Goal: Information Seeking & Learning: Find contact information

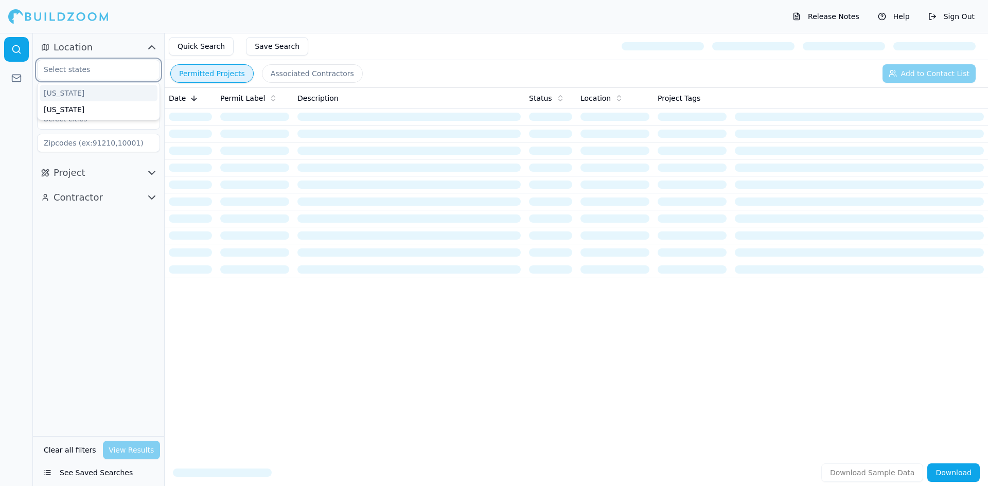
click at [130, 72] on input "text" at bounding box center [92, 69] width 109 height 19
click at [90, 93] on div "[US_STATE]" at bounding box center [99, 93] width 118 height 16
click at [3, 138] on div at bounding box center [16, 259] width 33 height 453
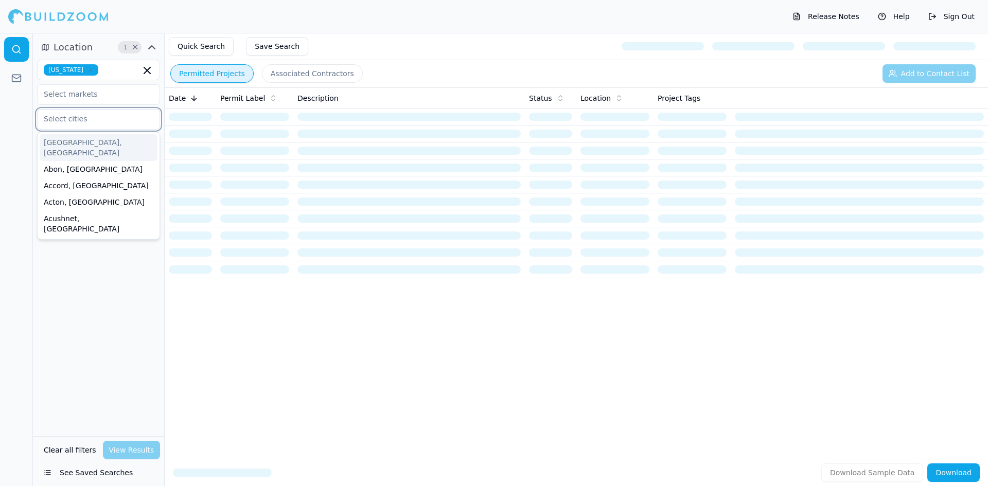
click at [75, 120] on input "text" at bounding box center [92, 119] width 109 height 19
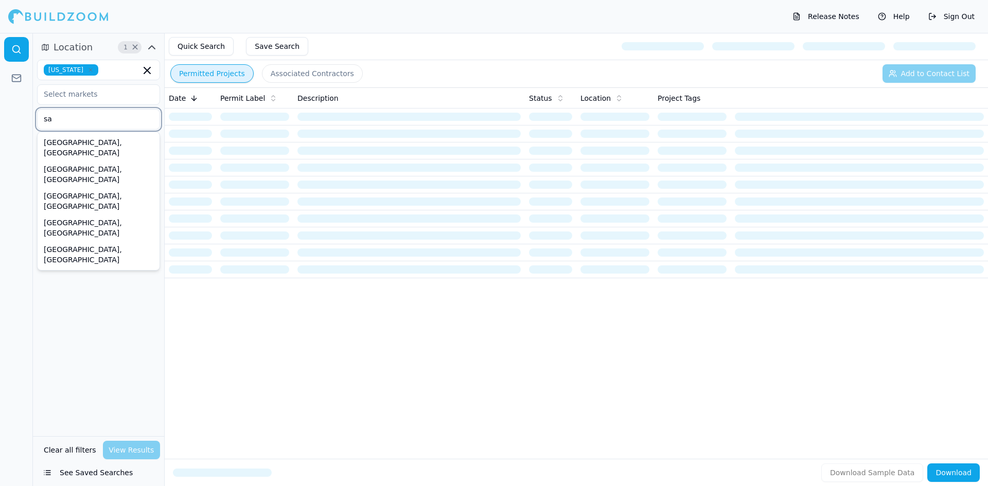
type input "sau"
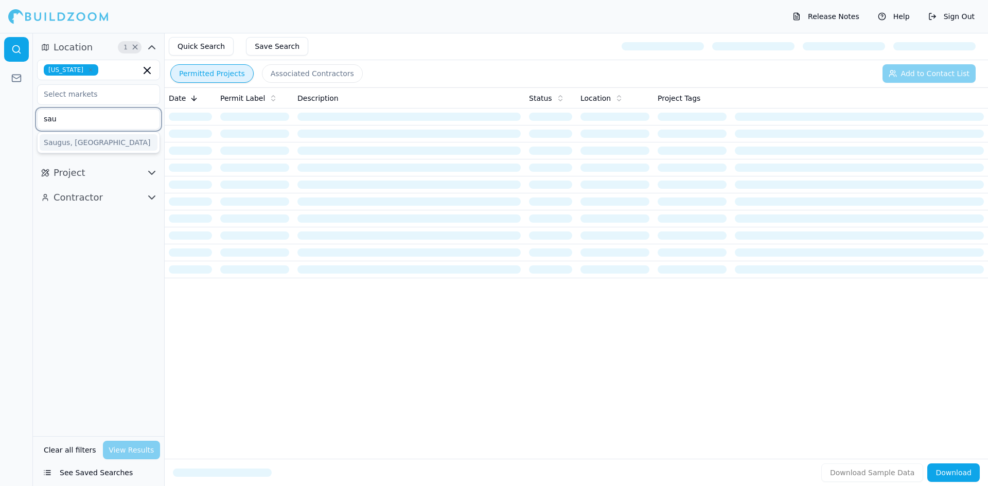
click at [62, 139] on div "Saugus, [GEOGRAPHIC_DATA]" at bounding box center [99, 142] width 118 height 16
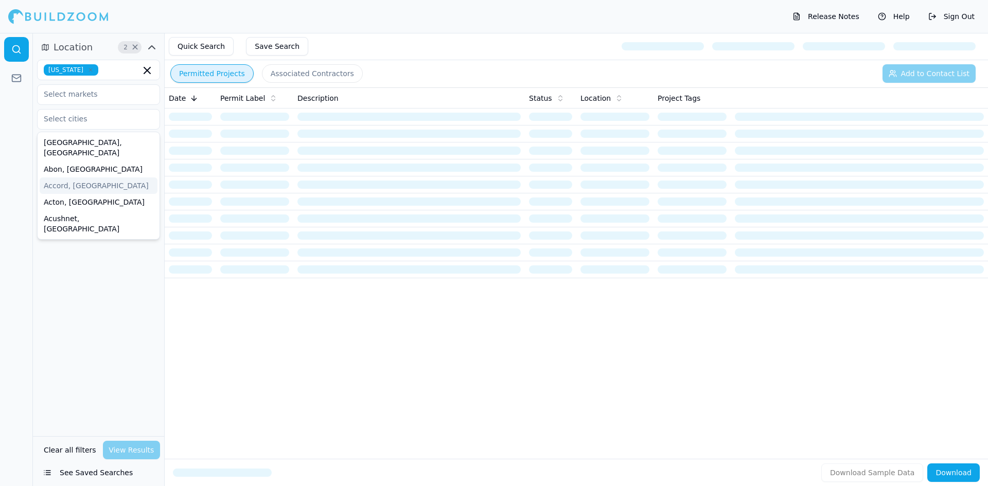
click at [0, 138] on div at bounding box center [16, 259] width 33 height 453
click at [70, 122] on input "text" at bounding box center [92, 119] width 109 height 19
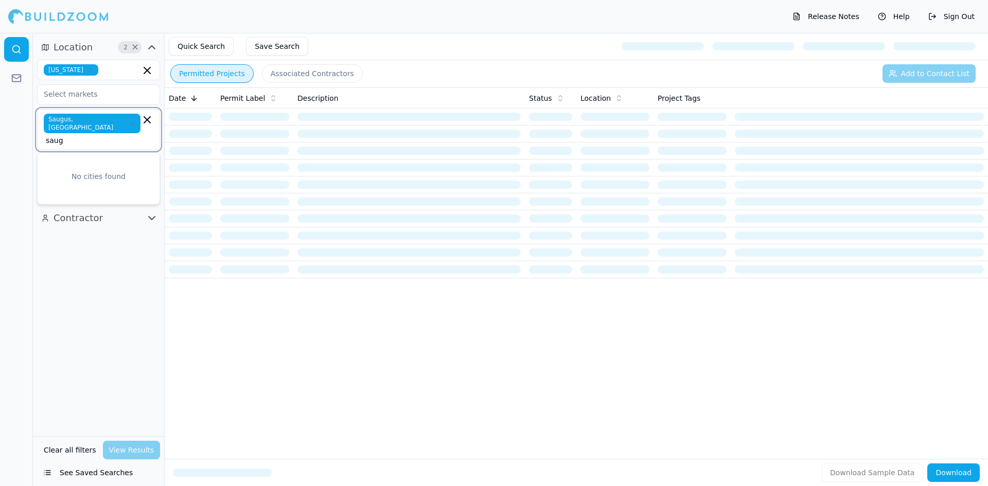
type input "saug"
click at [10, 133] on div at bounding box center [16, 259] width 33 height 453
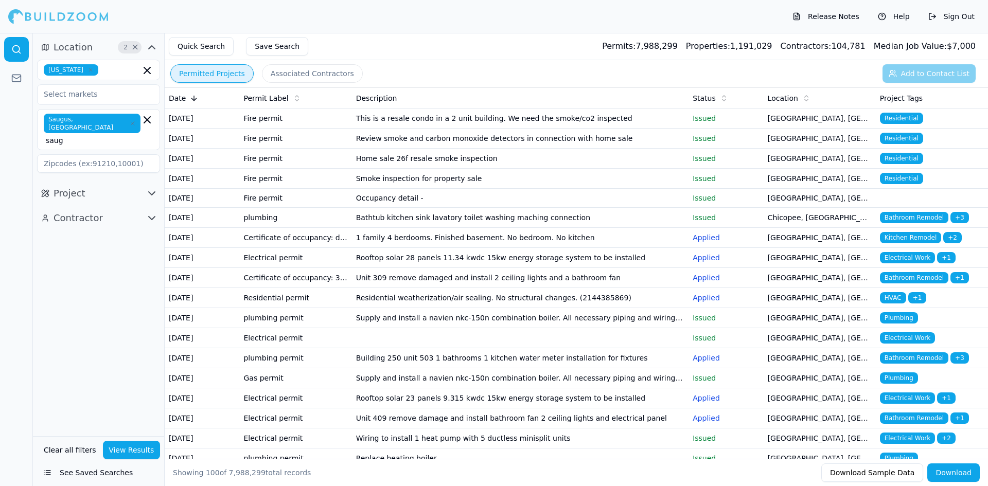
click at [24, 184] on div at bounding box center [16, 259] width 33 height 453
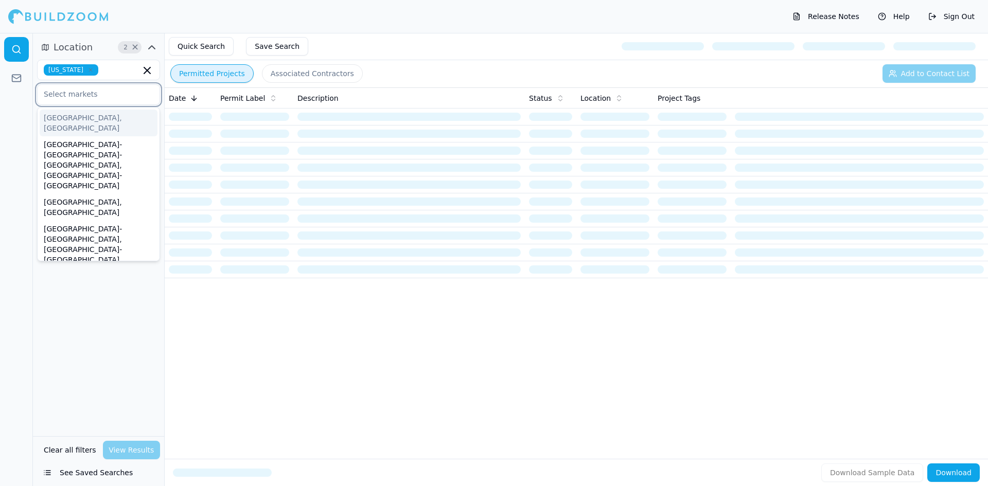
click at [66, 97] on input "text" at bounding box center [92, 94] width 109 height 19
click at [9, 118] on div at bounding box center [16, 259] width 33 height 453
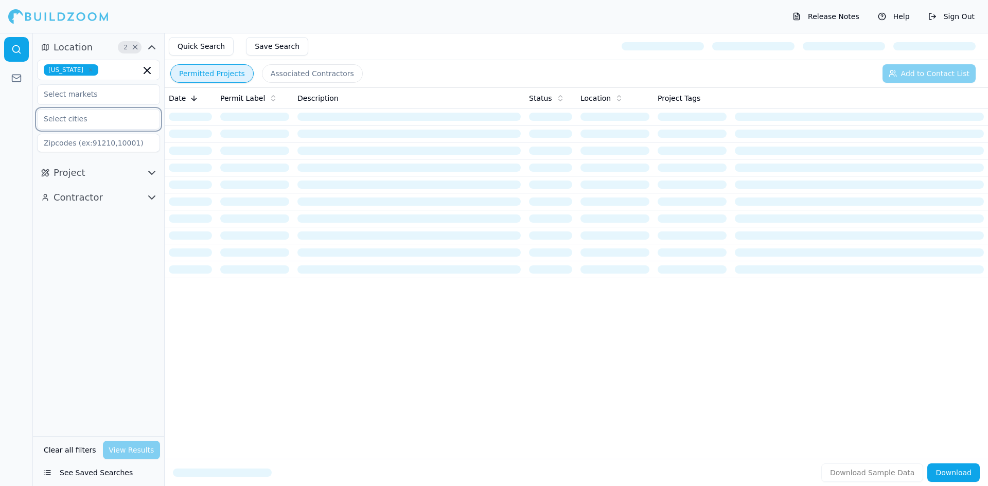
click at [61, 119] on input "text" at bounding box center [92, 119] width 109 height 19
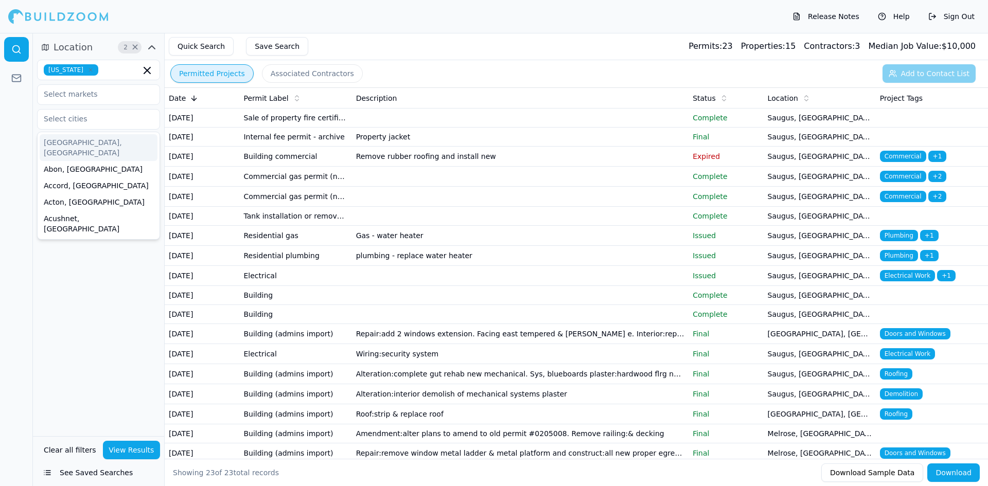
click at [33, 271] on div "Location 2 × [US_STATE] [GEOGRAPHIC_DATA], [GEOGRAPHIC_DATA] [GEOGRAPHIC_DATA],…" at bounding box center [98, 234] width 131 height 403
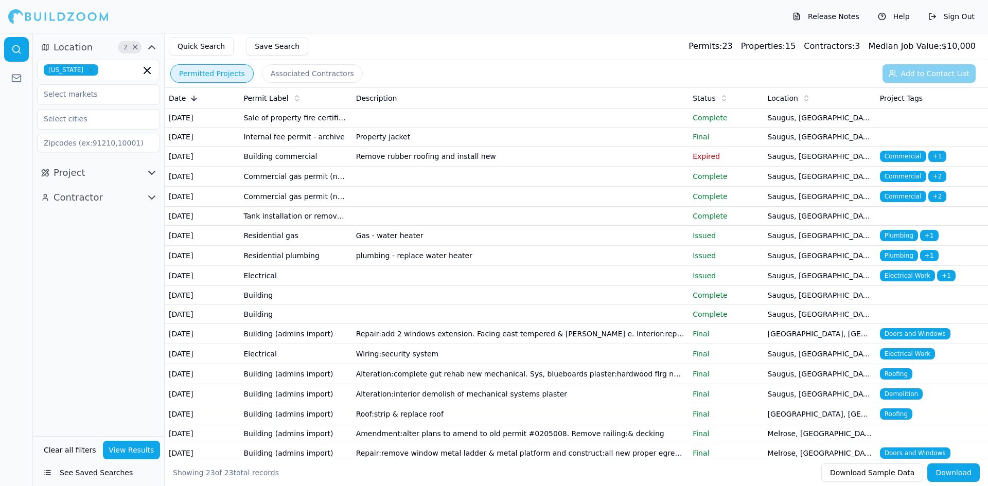
click at [150, 173] on icon "button" at bounding box center [152, 172] width 6 height 3
click at [131, 398] on button "Contractor" at bounding box center [98, 396] width 123 height 16
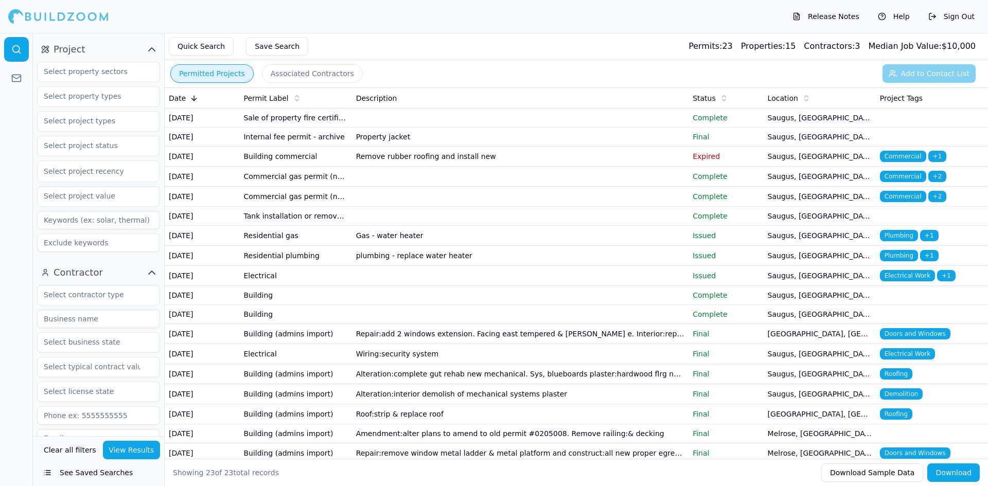
scroll to position [154, 0]
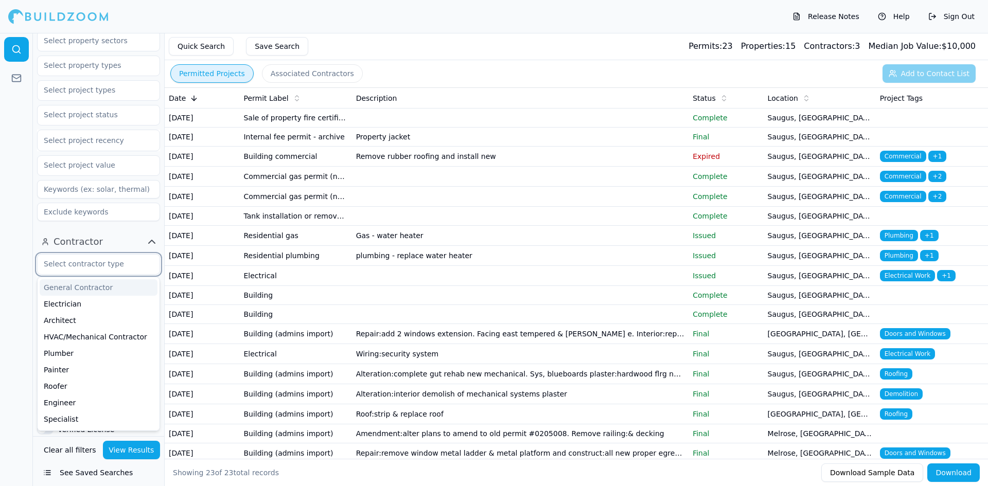
click at [104, 268] on input "text" at bounding box center [92, 264] width 109 height 19
click at [81, 288] on div "General Contractor" at bounding box center [99, 287] width 118 height 16
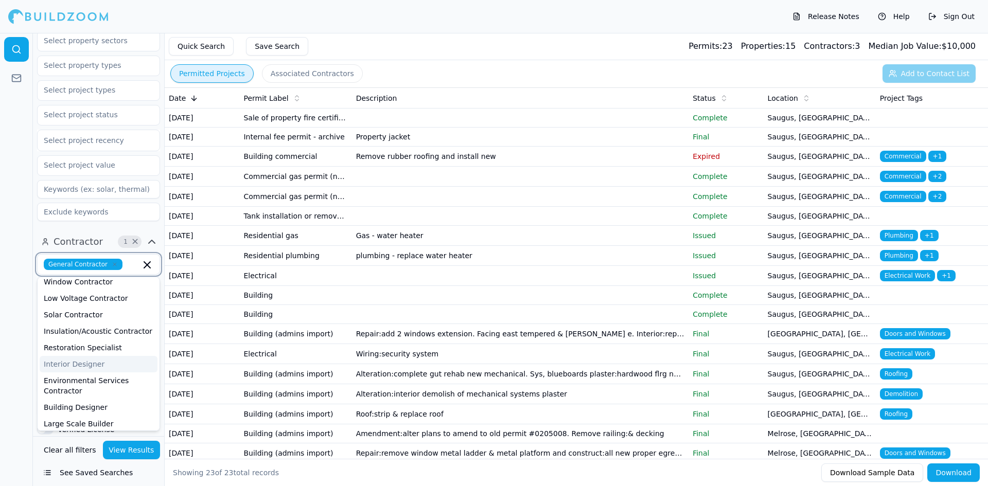
scroll to position [411, 0]
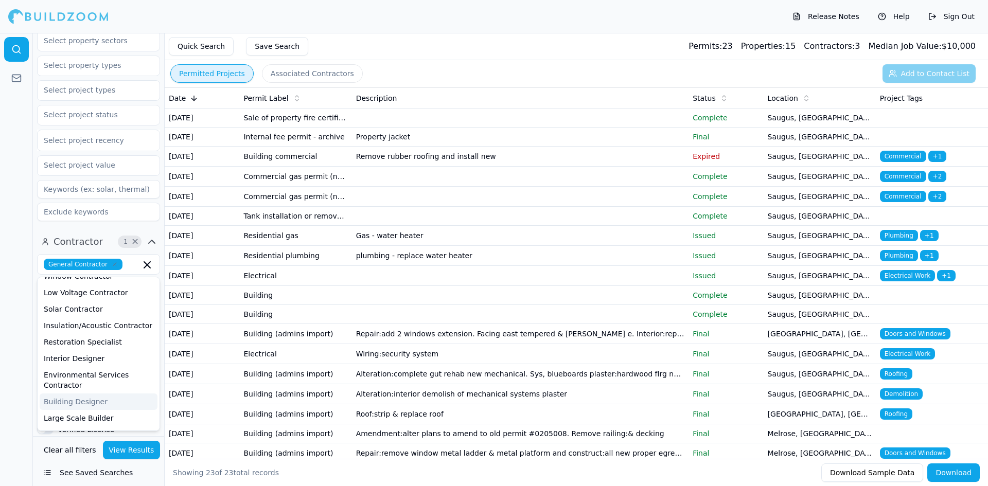
click at [1, 361] on div at bounding box center [16, 259] width 33 height 453
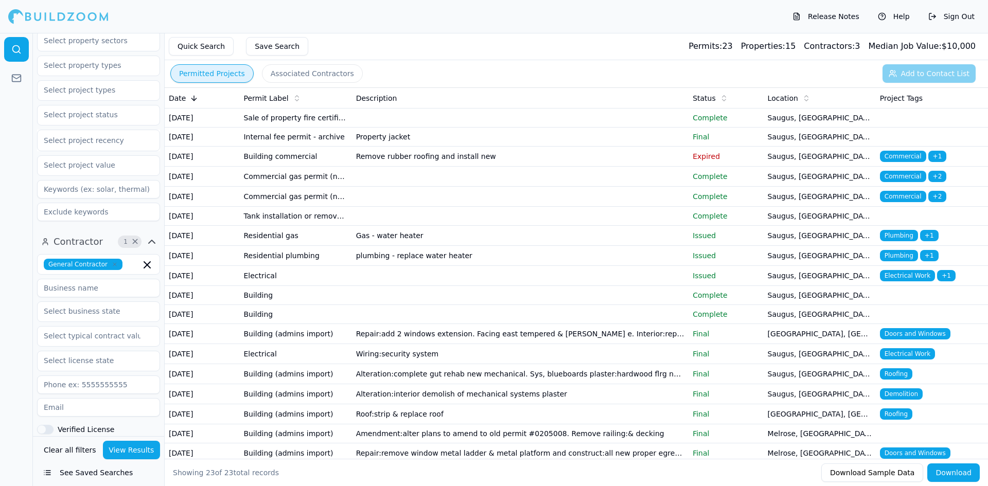
click at [94, 292] on input at bounding box center [98, 288] width 123 height 19
click at [125, 362] on input "text" at bounding box center [92, 360] width 109 height 19
click at [79, 386] on div "[US_STATE]" at bounding box center [99, 384] width 118 height 16
click at [13, 362] on div at bounding box center [16, 259] width 33 height 453
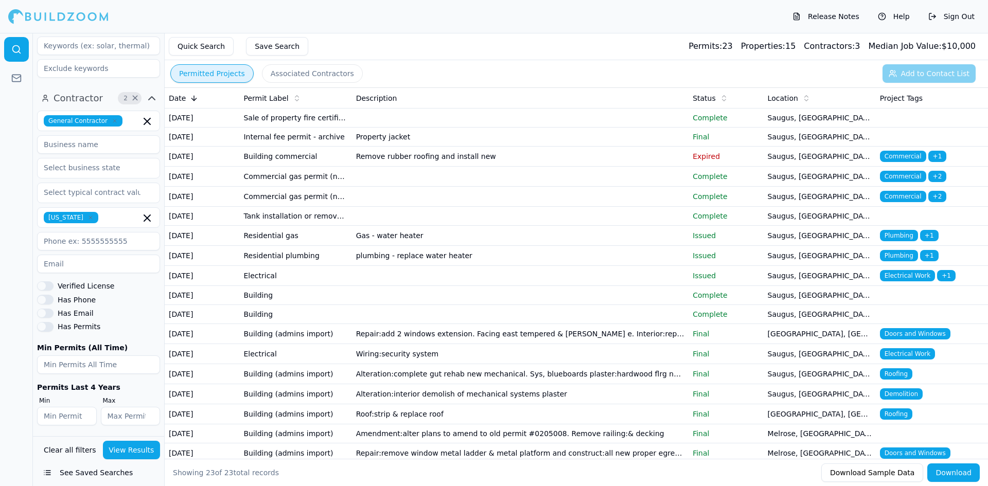
scroll to position [299, 0]
click at [149, 127] on div "General Contractor" at bounding box center [98, 119] width 123 height 21
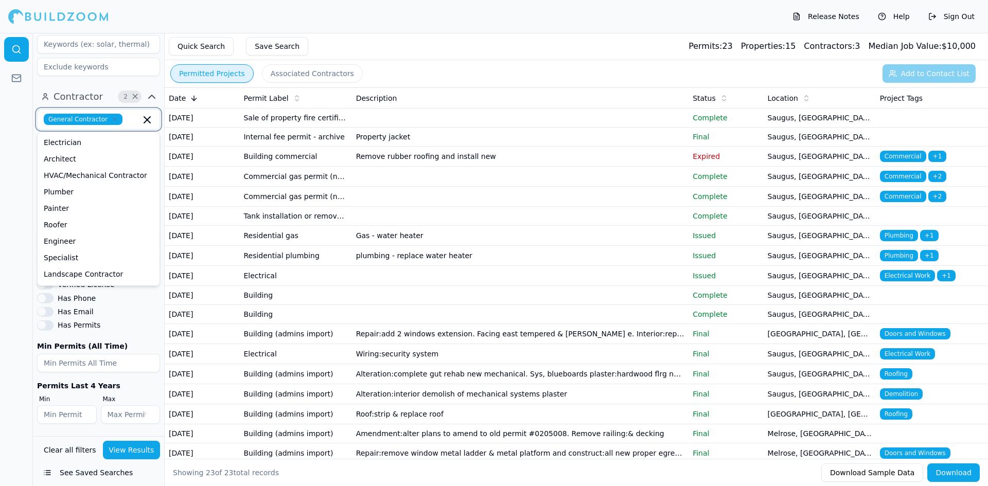
click at [147, 119] on icon "button" at bounding box center [147, 120] width 6 height 6
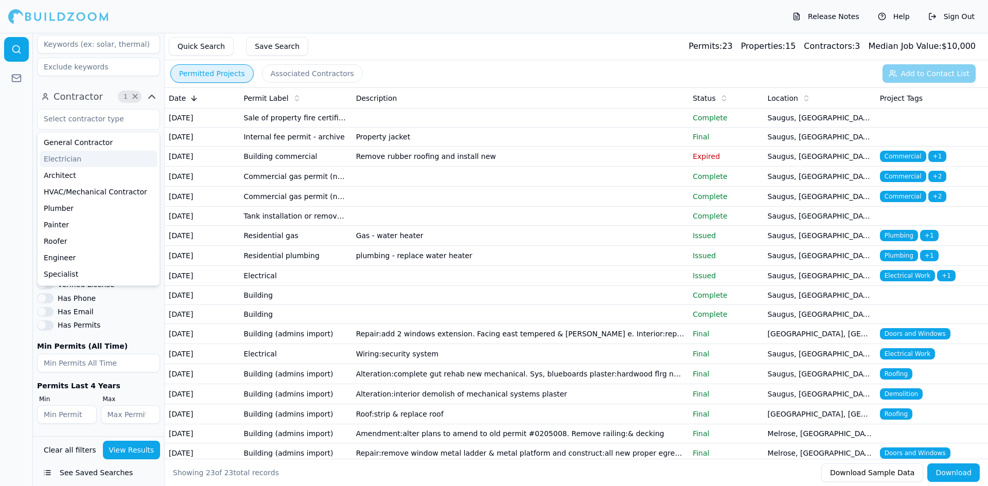
click at [0, 160] on div at bounding box center [16, 259] width 33 height 453
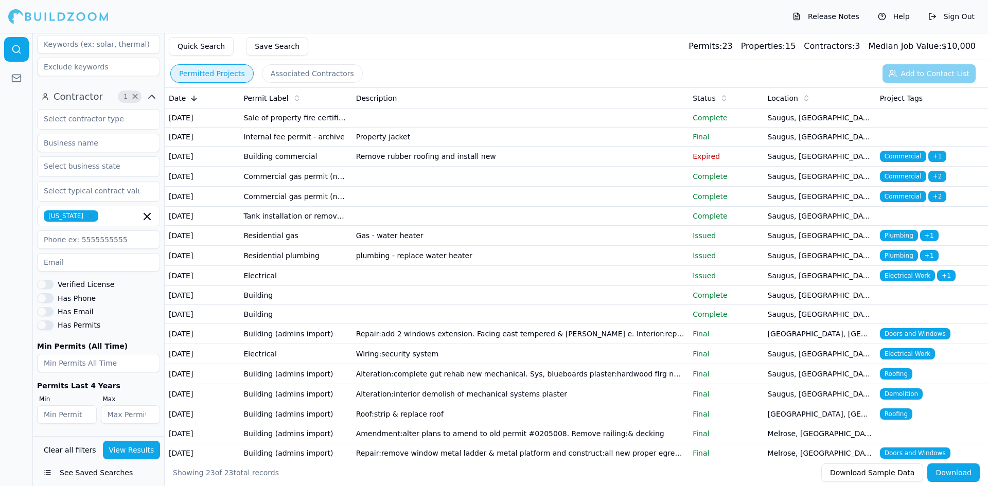
click at [137, 451] on button "View Results" at bounding box center [132, 450] width 58 height 19
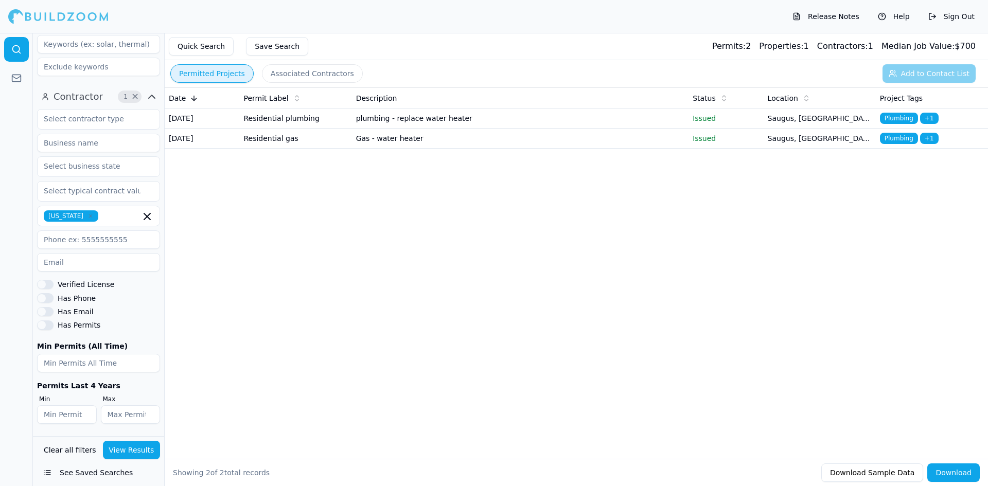
click at [95, 212] on span "[US_STATE]" at bounding box center [71, 215] width 55 height 11
click at [141, 215] on icon "button" at bounding box center [147, 216] width 12 height 12
click at [2, 164] on div at bounding box center [16, 259] width 33 height 453
click at [100, 126] on input "text" at bounding box center [92, 119] width 109 height 19
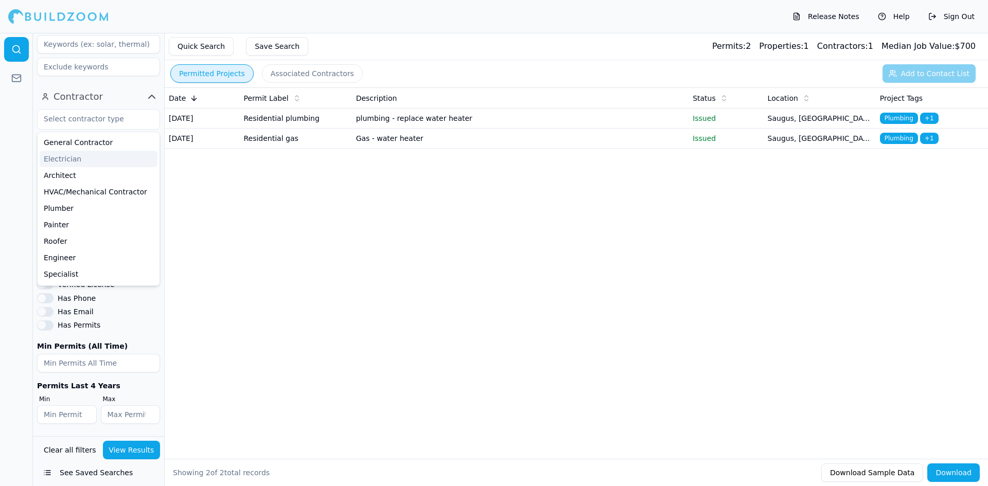
click at [0, 152] on div at bounding box center [16, 259] width 33 height 453
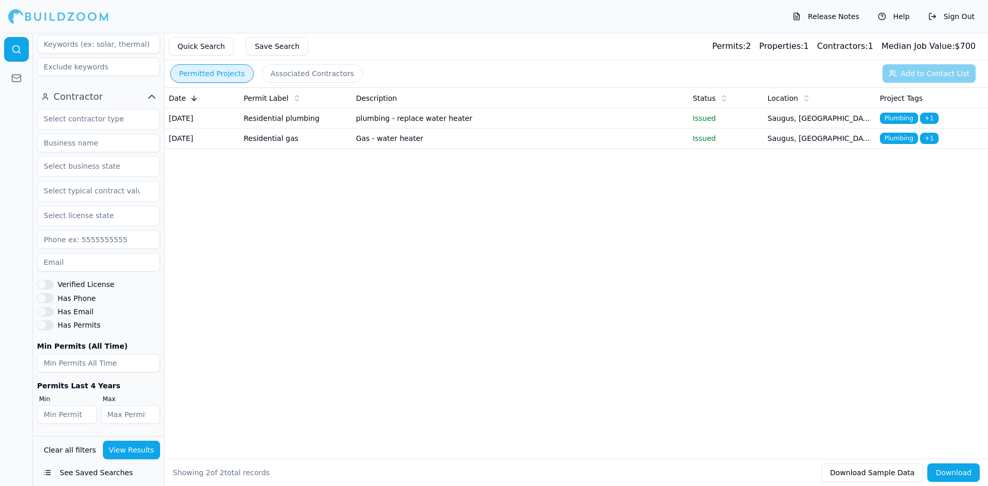
click at [76, 146] on input at bounding box center [98, 143] width 123 height 19
type input "r"
type input "[PERSON_NAME] de [PERSON_NAME]"
click at [137, 451] on button "View Results" at bounding box center [132, 450] width 58 height 19
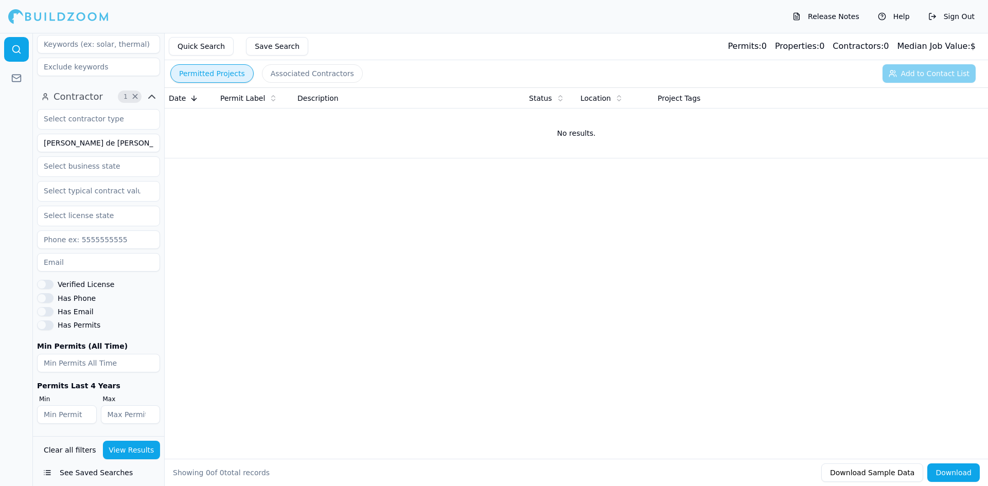
drag, startPoint x: 115, startPoint y: 149, endPoint x: 18, endPoint y: 149, distance: 97.2
click at [18, 149] on div "Location 2 × [US_STATE] Project Select project recency Contractor 1 × [PERSON_N…" at bounding box center [494, 259] width 988 height 453
type input "[PERSON_NAME] Electric"
click at [141, 452] on button "View Results" at bounding box center [132, 450] width 58 height 19
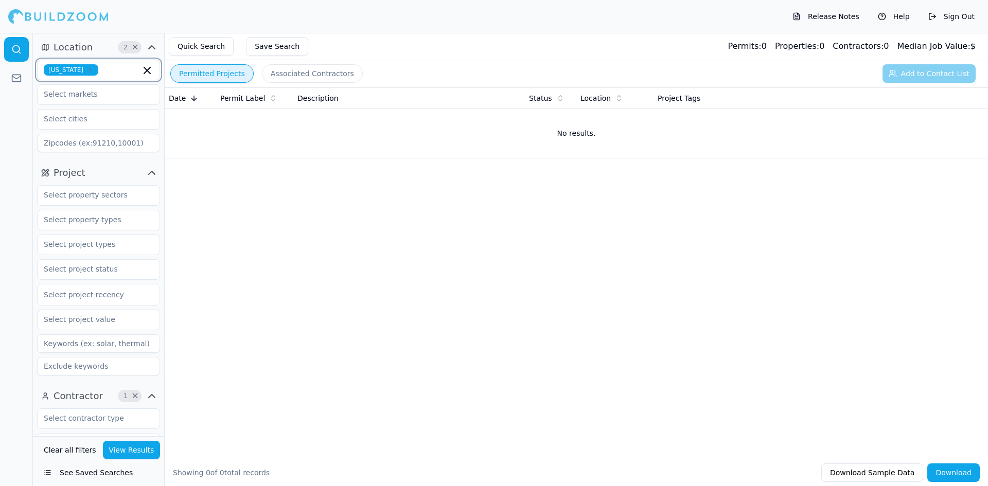
click at [149, 70] on icon "button" at bounding box center [147, 70] width 12 height 12
click at [8, 144] on div at bounding box center [16, 259] width 33 height 453
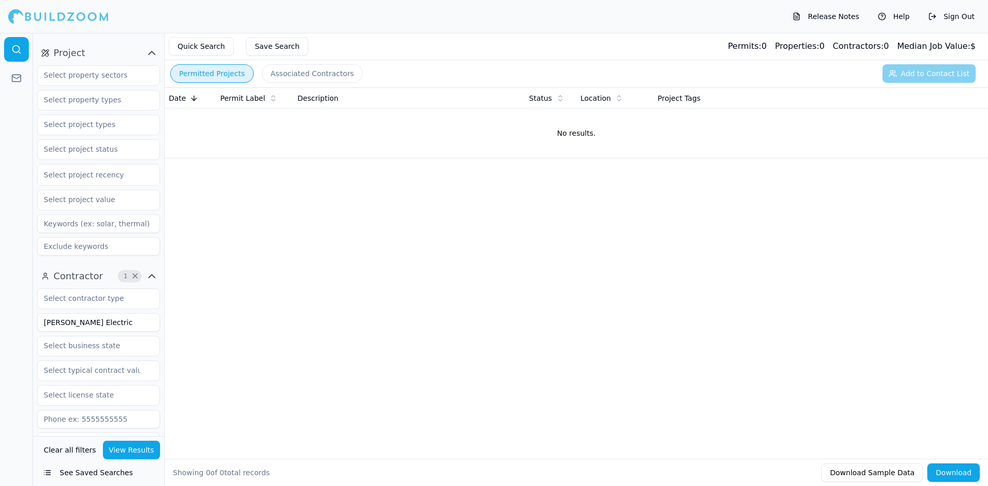
scroll to position [206, 0]
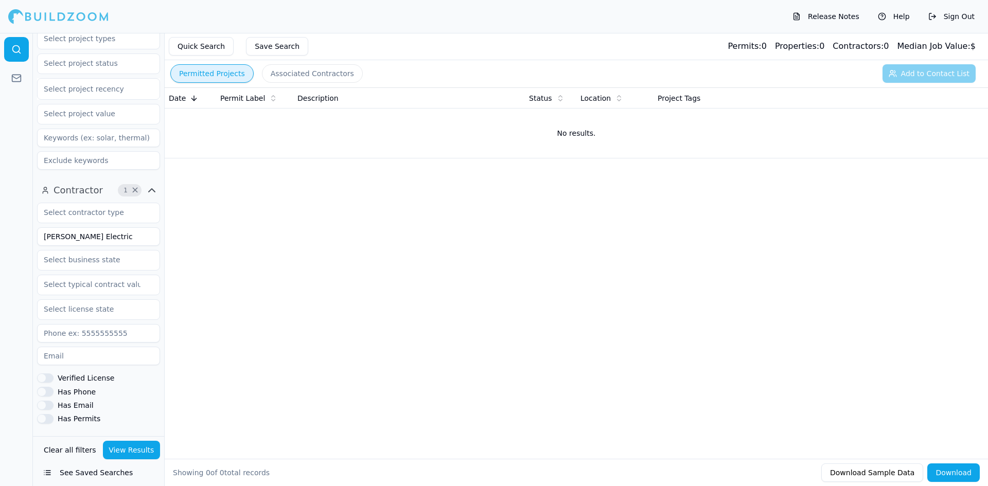
click at [137, 192] on span "×" at bounding box center [135, 190] width 8 height 5
drag, startPoint x: 80, startPoint y: 239, endPoint x: 4, endPoint y: 320, distance: 111.0
click at [4, 320] on div at bounding box center [16, 259] width 33 height 453
click at [54, 376] on div "Verified License" at bounding box center [98, 378] width 123 height 9
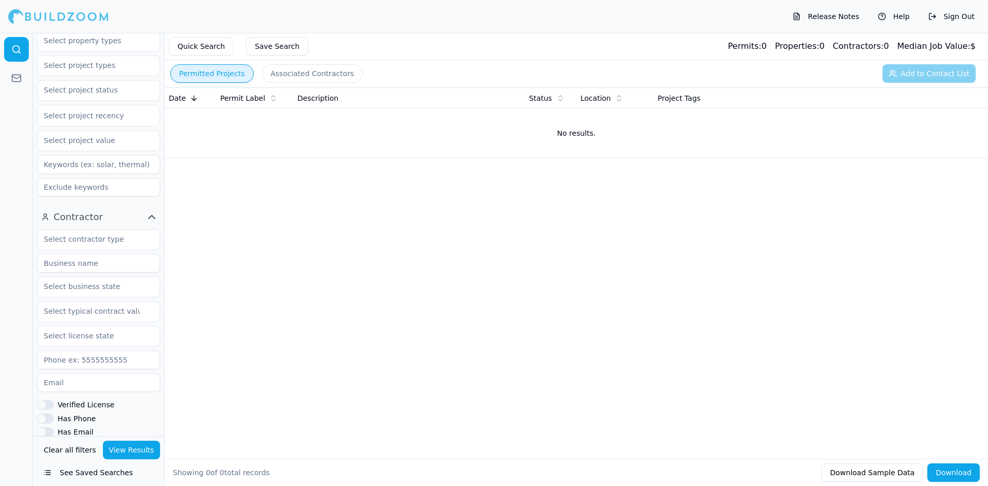
scroll to position [145, 0]
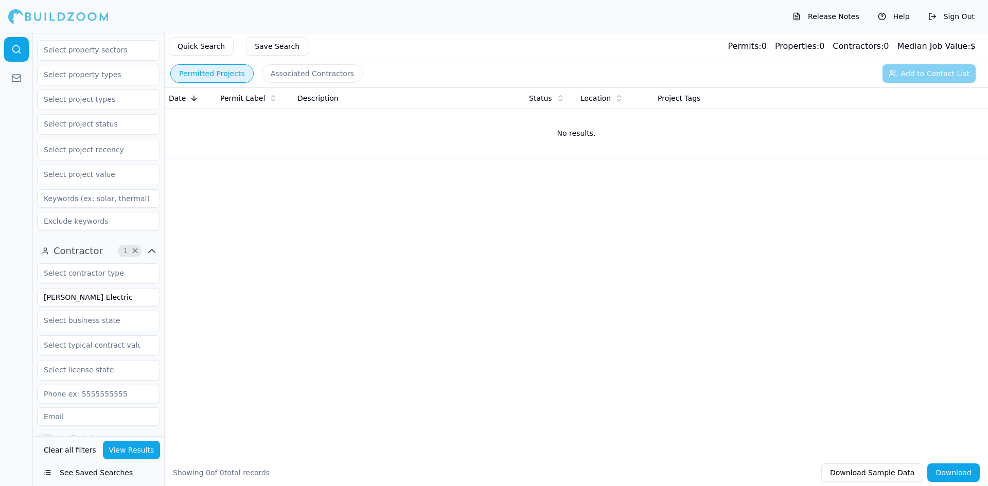
type input "[PERSON_NAME] Electric"
click at [133, 451] on button "View Results" at bounding box center [132, 450] width 58 height 19
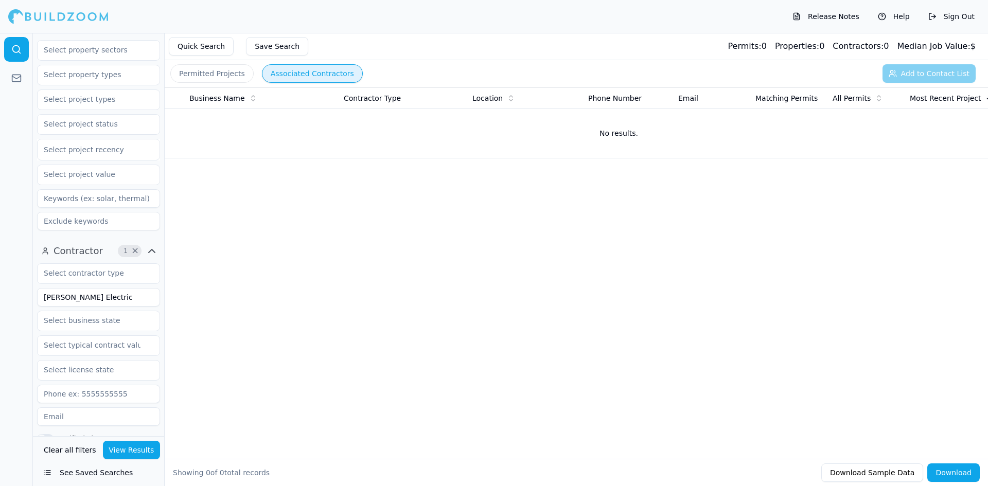
click at [313, 71] on button "Associated Contractors" at bounding box center [312, 73] width 101 height 19
click at [118, 297] on input "[PERSON_NAME] Electric" at bounding box center [98, 297] width 123 height 19
click at [140, 448] on button "View Results" at bounding box center [132, 450] width 58 height 19
click at [136, 249] on span "×" at bounding box center [135, 250] width 8 height 5
click at [11, 42] on link at bounding box center [16, 49] width 25 height 25
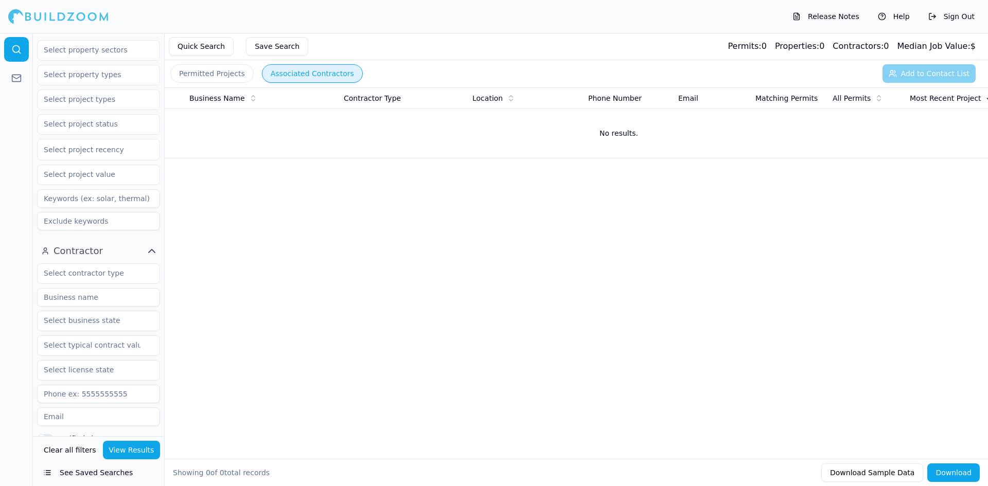
click at [12, 43] on link at bounding box center [16, 49] width 25 height 25
drag, startPoint x: 18, startPoint y: 49, endPoint x: 21, endPoint y: 54, distance: 6.0
click at [21, 54] on icon at bounding box center [16, 49] width 10 height 10
click at [20, 52] on icon at bounding box center [20, 52] width 2 height 2
click at [21, 81] on rect at bounding box center [16, 78] width 9 height 7
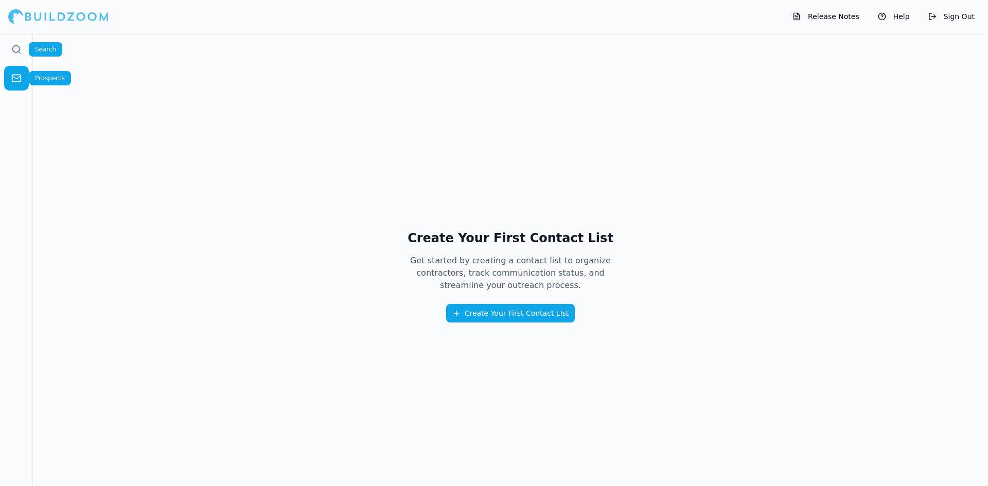
click at [11, 44] on link at bounding box center [16, 49] width 25 height 25
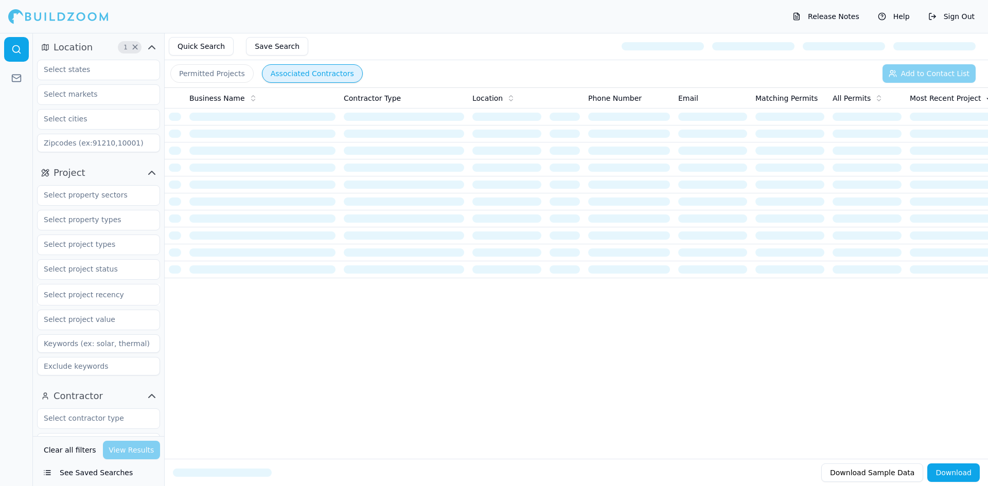
click at [215, 45] on button "Quick Search" at bounding box center [201, 46] width 65 height 19
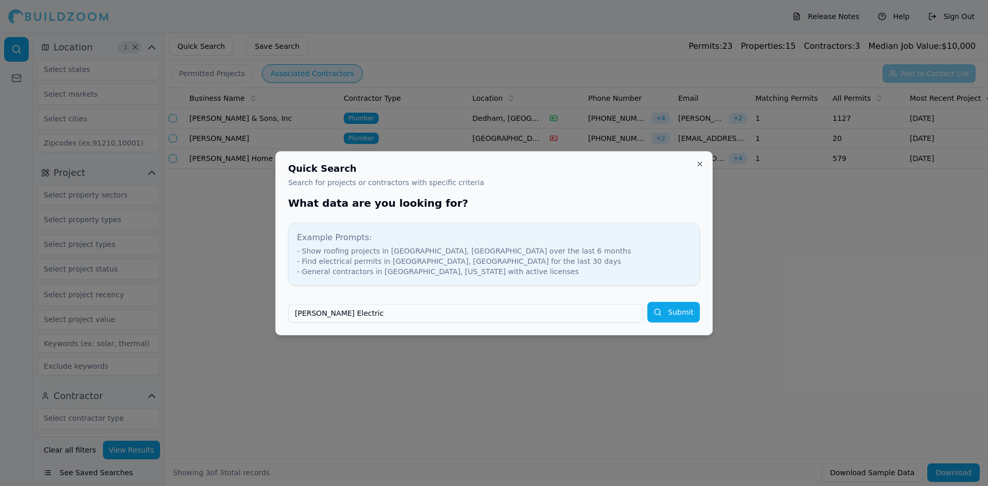
type input "[PERSON_NAME] Electric"
click at [680, 312] on button "Submit" at bounding box center [673, 312] width 52 height 21
type input "[PERSON_NAME] Electric"
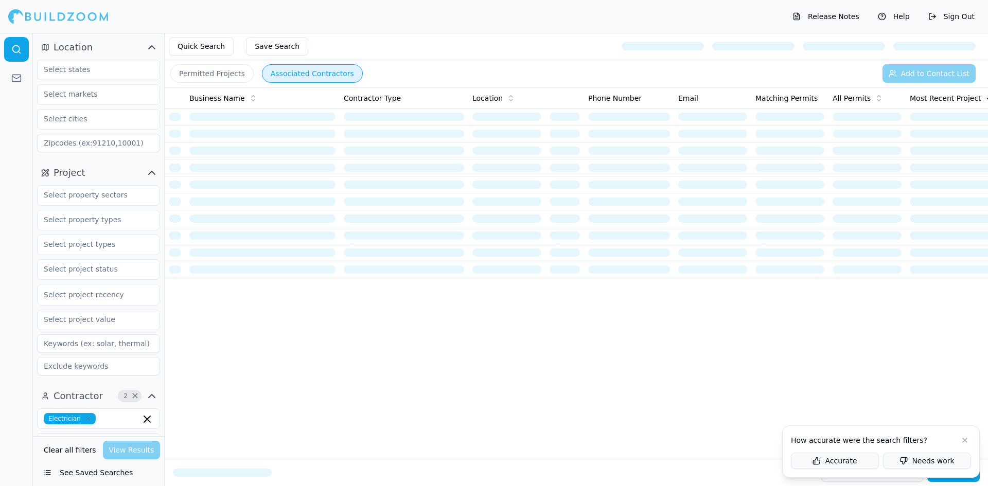
click at [963, 439] on button at bounding box center [964, 440] width 12 height 12
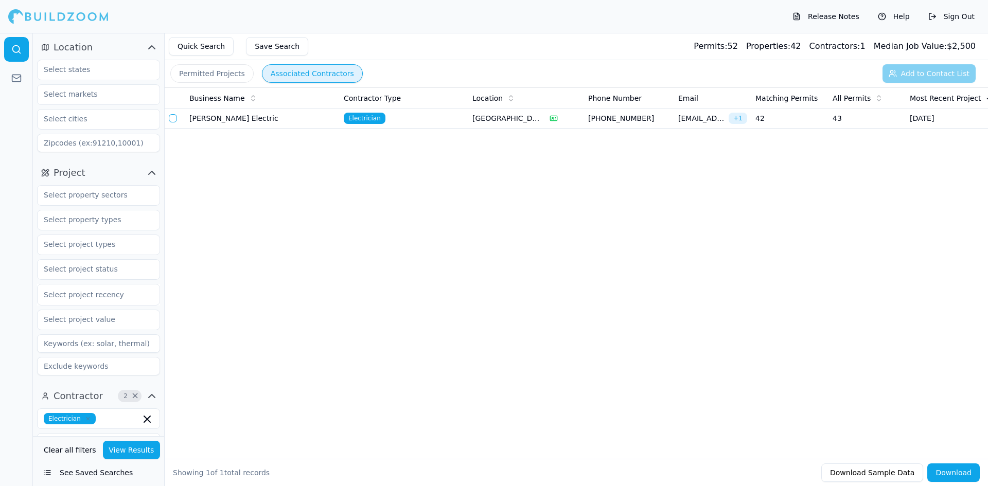
click at [935, 119] on td "[DATE]" at bounding box center [950, 119] width 90 height 20
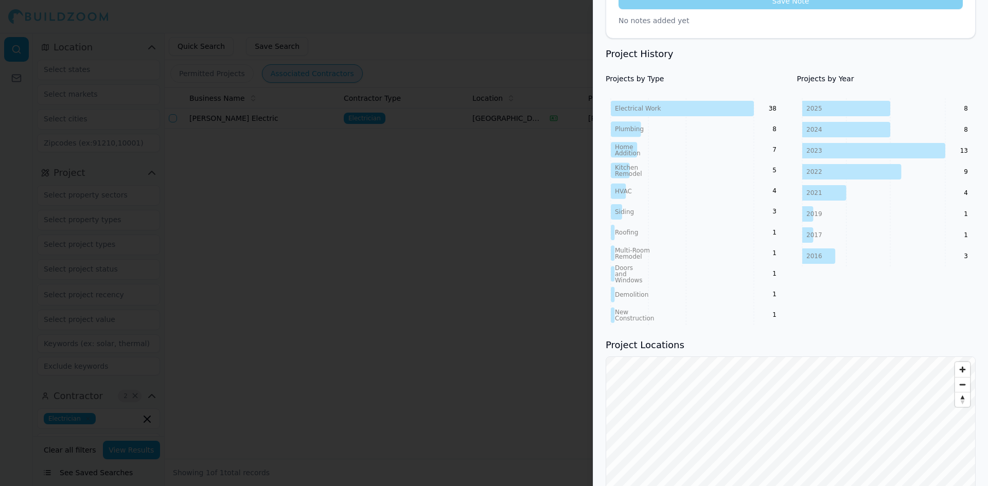
scroll to position [413, 0]
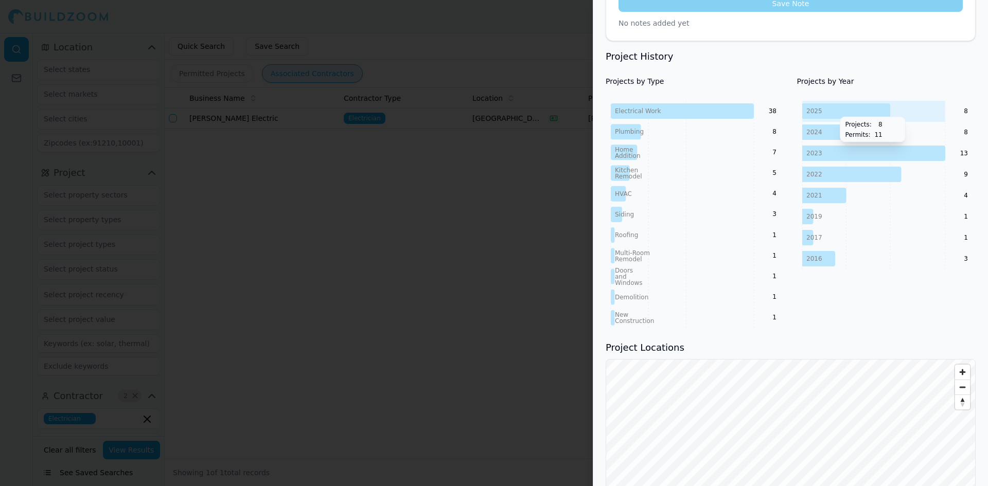
click at [910, 101] on icon "2025 2024 2023 2022 2021 2019 2017 2016 8 8 13 9 4 1 1 3" at bounding box center [886, 185] width 179 height 169
click at [859, 125] on icon at bounding box center [846, 132] width 88 height 15
click at [860, 103] on icon at bounding box center [846, 110] width 88 height 15
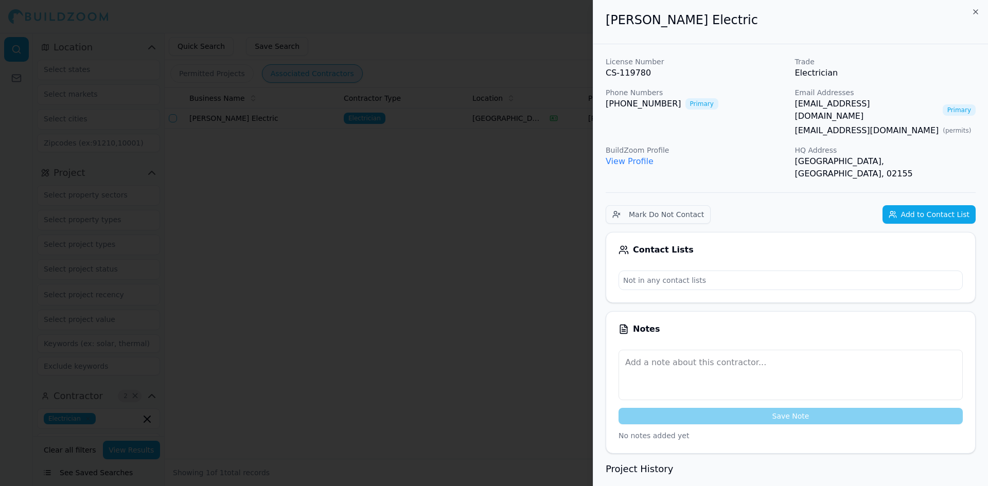
scroll to position [0, 0]
click at [640, 157] on link "View Profile" at bounding box center [630, 162] width 48 height 10
click at [505, 150] on div at bounding box center [494, 243] width 988 height 486
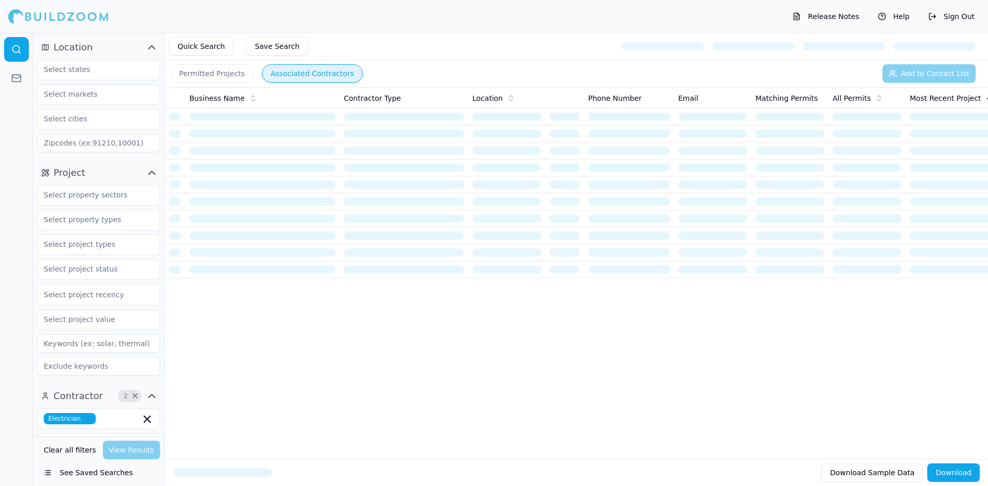
click at [205, 48] on button "Quick Search" at bounding box center [201, 46] width 65 height 19
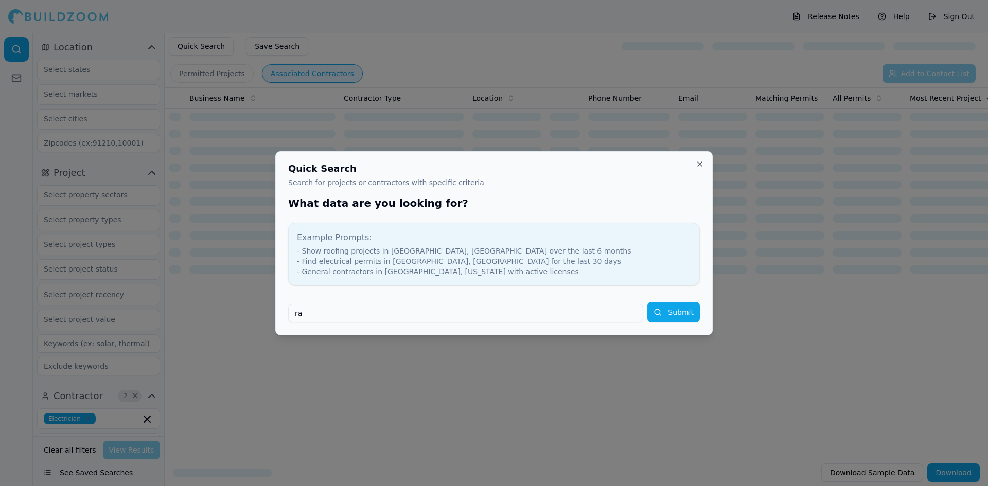
type input "r"
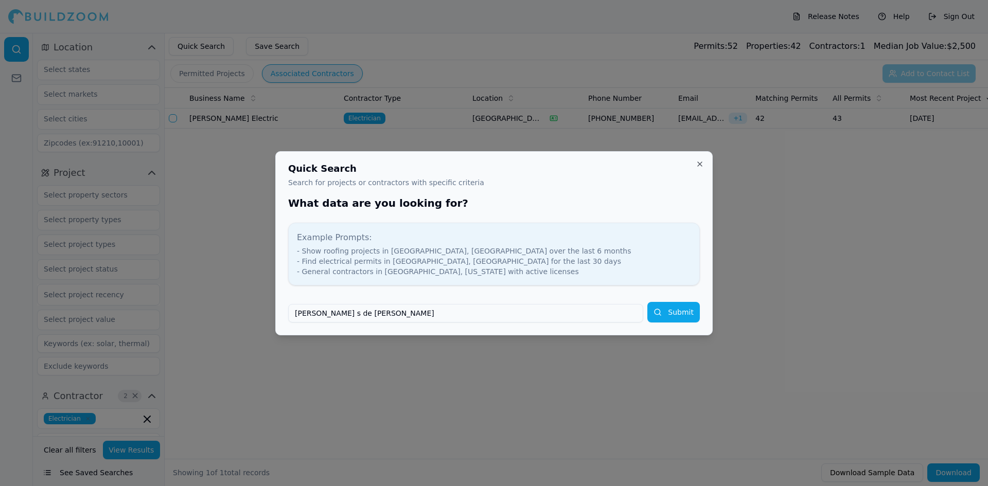
type input "[PERSON_NAME] s de [PERSON_NAME]"
click at [647, 302] on button "Submit" at bounding box center [673, 312] width 52 height 21
type input "[PERSON_NAME] s de [PERSON_NAME]"
type input "0"
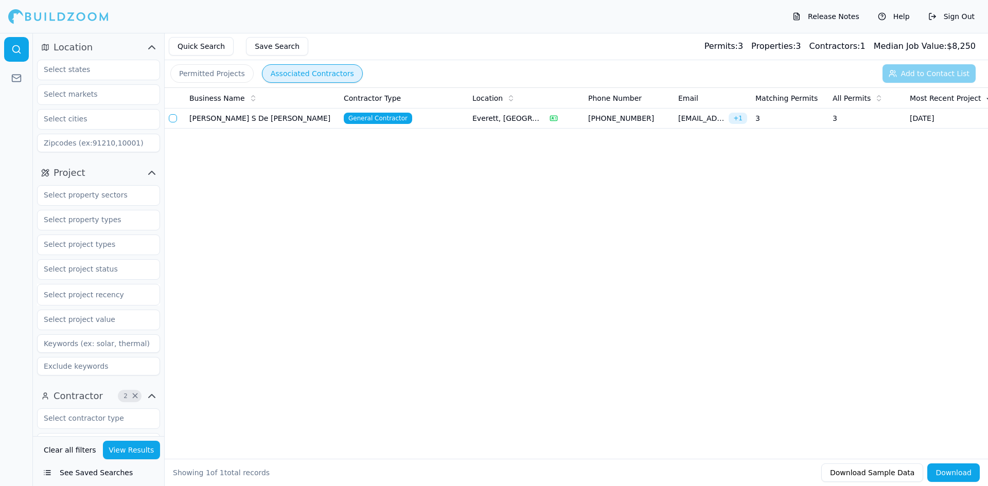
click at [673, 119] on td "[PHONE_NUMBER]" at bounding box center [629, 119] width 90 height 20
